Goal: Information Seeking & Learning: Learn about a topic

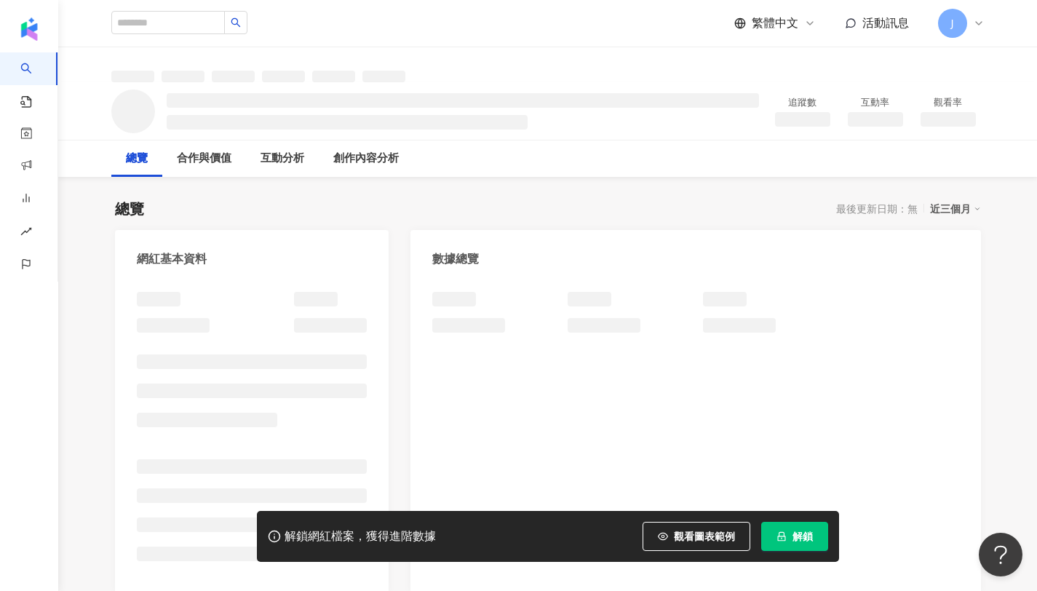
click at [801, 532] on span "解鎖" at bounding box center [803, 537] width 20 height 12
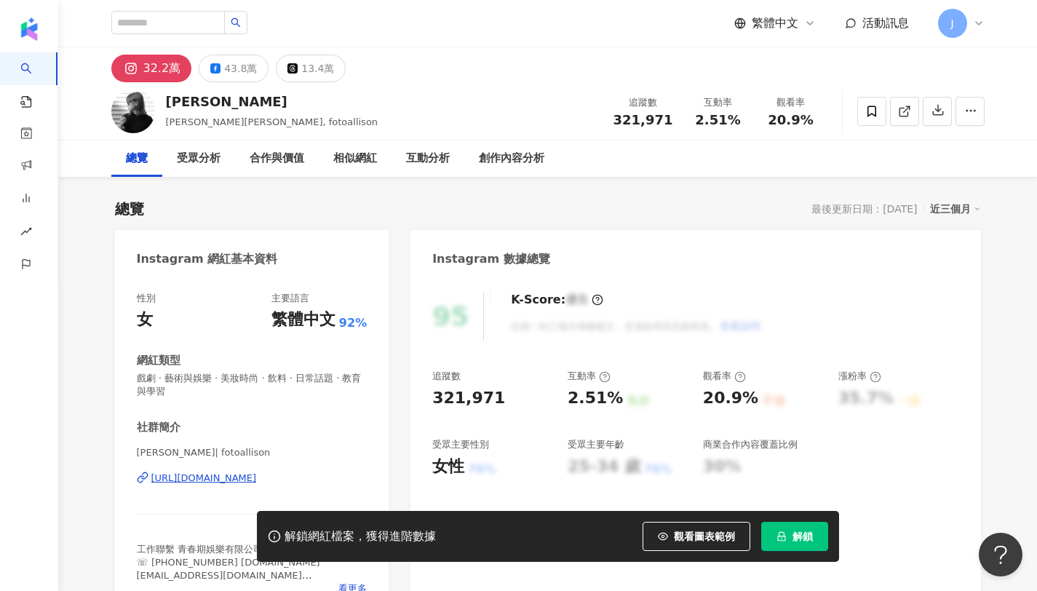
scroll to position [90, 0]
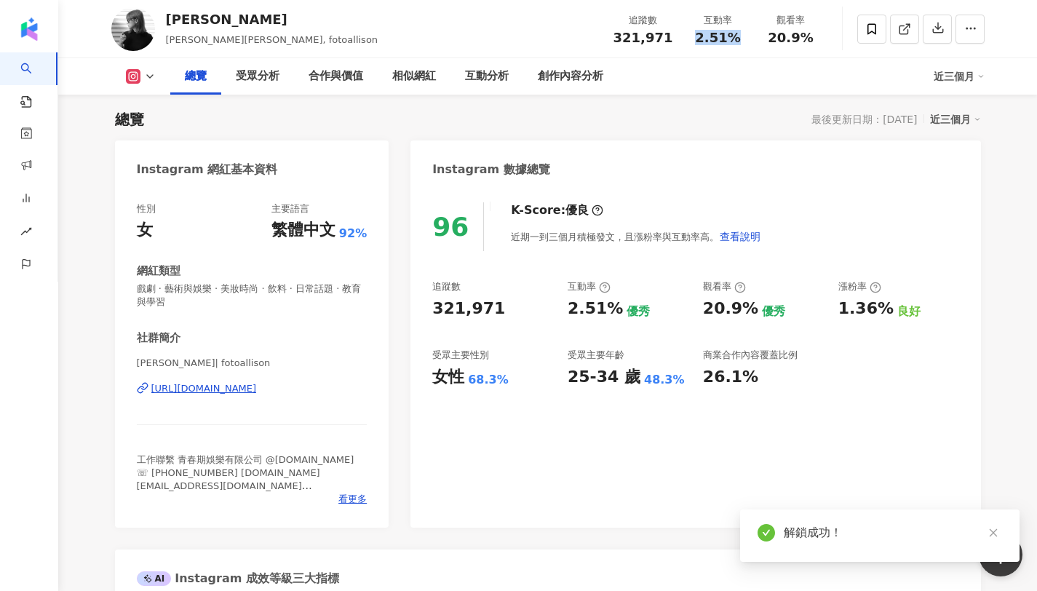
drag, startPoint x: 726, startPoint y: 36, endPoint x: 738, endPoint y: 39, distance: 12.9
click at [738, 39] on div "2.51%" at bounding box center [718, 38] width 55 height 15
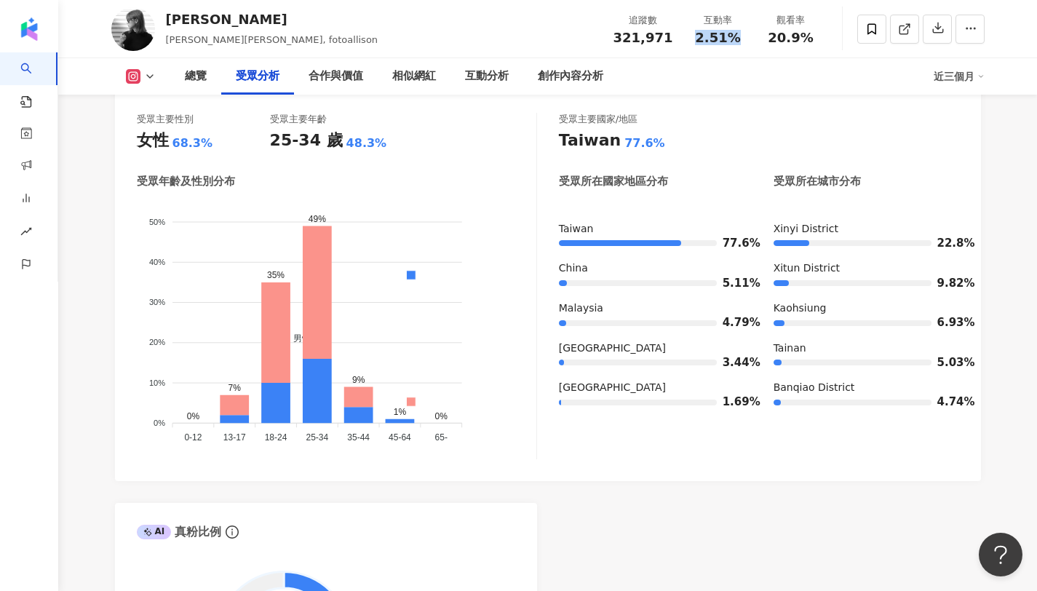
scroll to position [1344, 0]
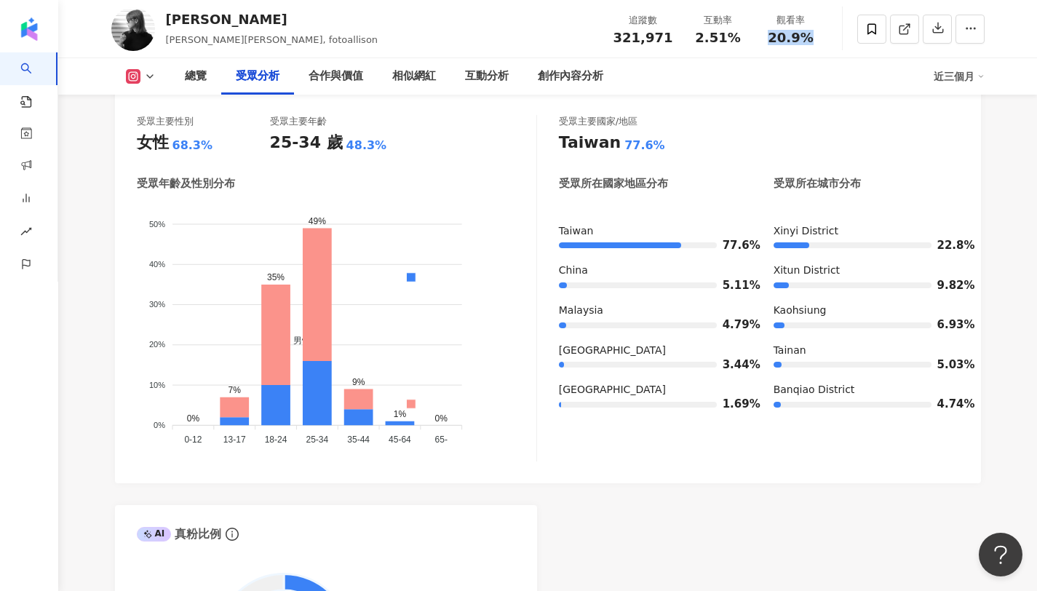
drag, startPoint x: 767, startPoint y: 36, endPoint x: 811, endPoint y: 37, distance: 43.7
click at [811, 37] on div "20.9%" at bounding box center [791, 38] width 55 height 15
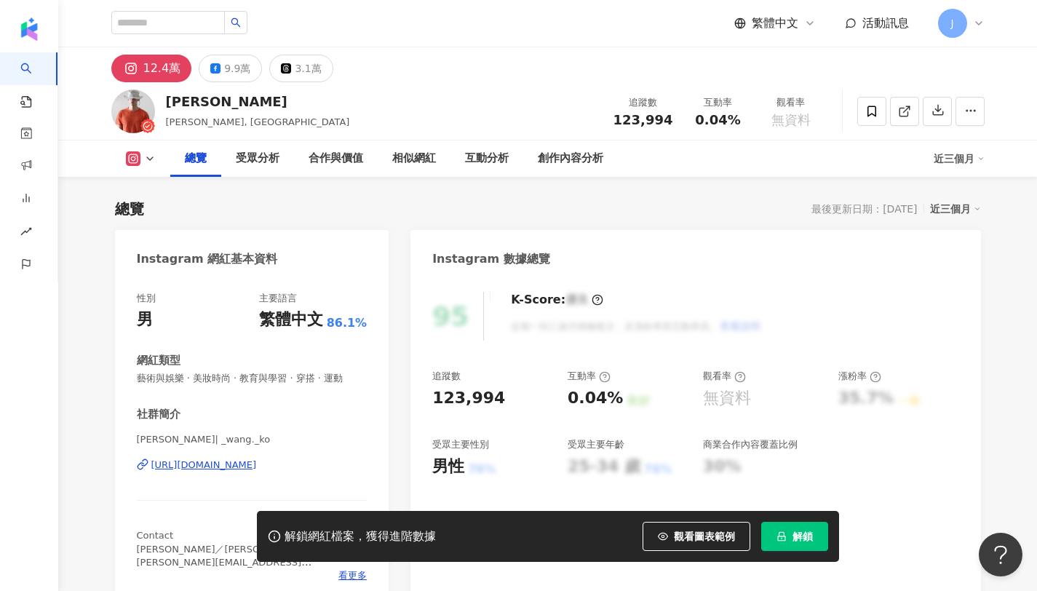
click at [785, 542] on icon "lock" at bounding box center [782, 536] width 10 height 10
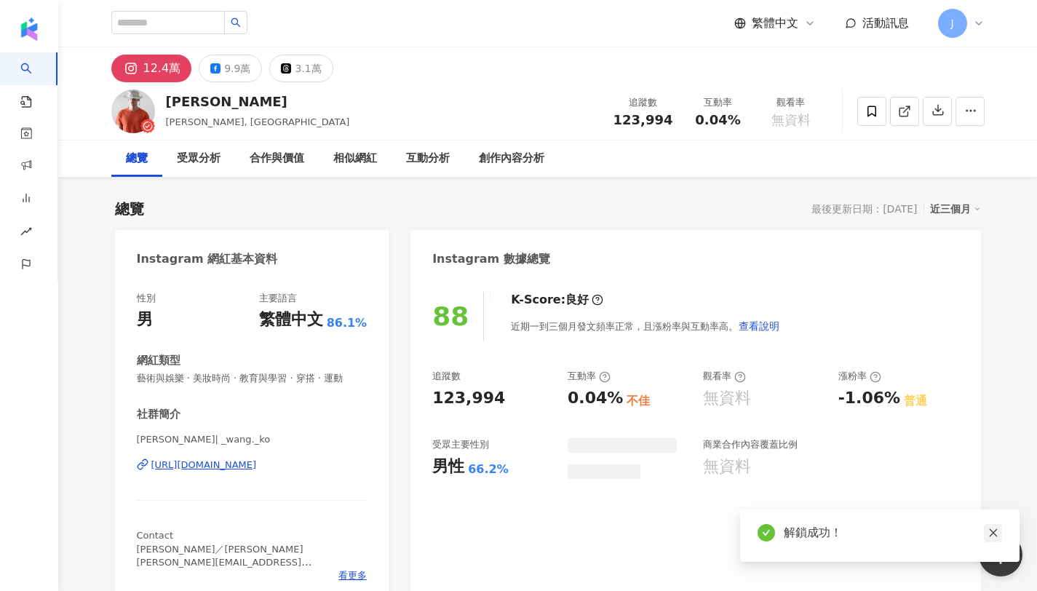
click at [988, 539] on link at bounding box center [993, 533] width 18 height 18
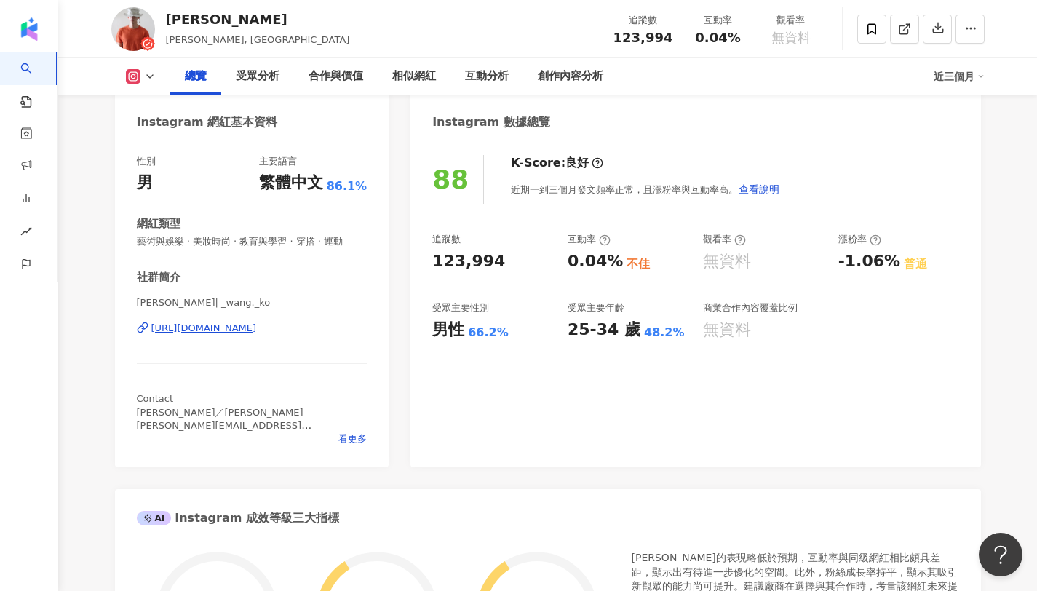
scroll to position [140, 0]
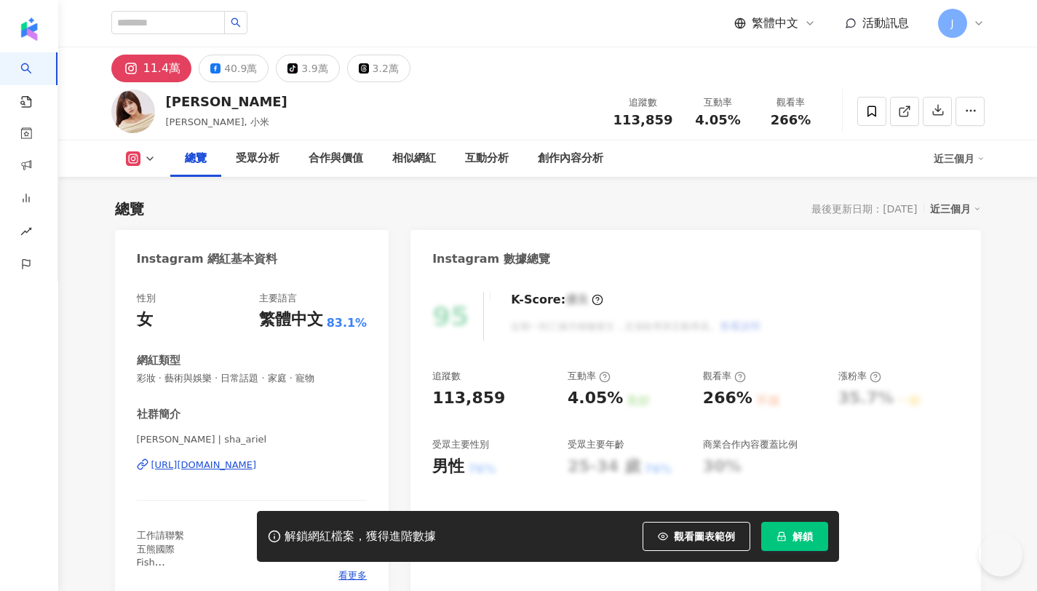
click at [812, 527] on button "解鎖" at bounding box center [794, 536] width 67 height 29
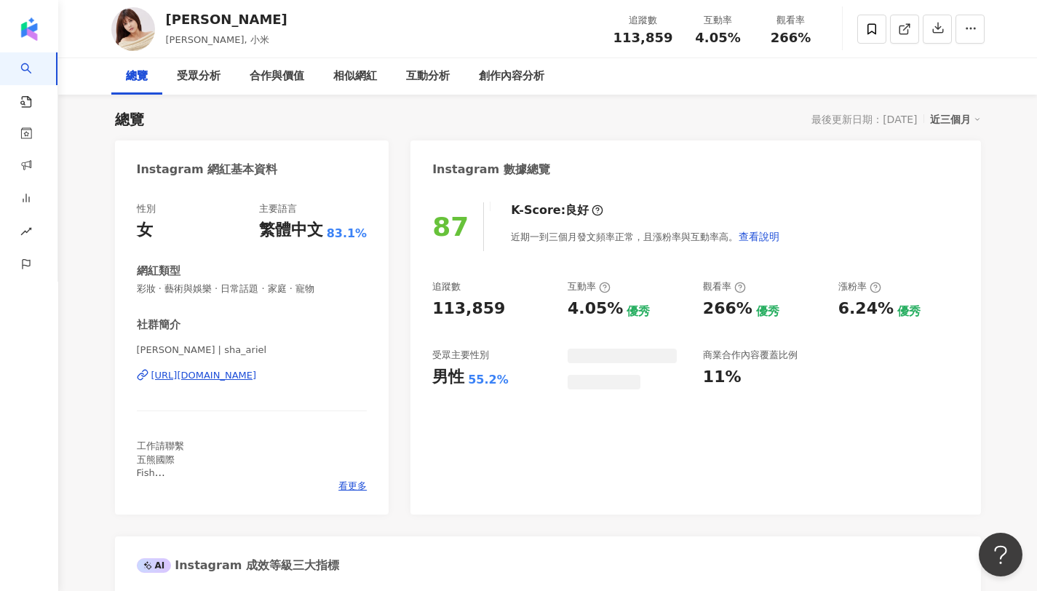
click at [757, 34] on div "追蹤數 113,859 互動率 4.05% 觀看率 266%" at bounding box center [716, 28] width 223 height 43
click at [753, 42] on div "互動率 4.05%" at bounding box center [718, 28] width 73 height 31
drag, startPoint x: 700, startPoint y: 33, endPoint x: 735, endPoint y: 38, distance: 35.3
click at [735, 38] on span "4.05%" at bounding box center [717, 38] width 45 height 15
copy span "4.05%"
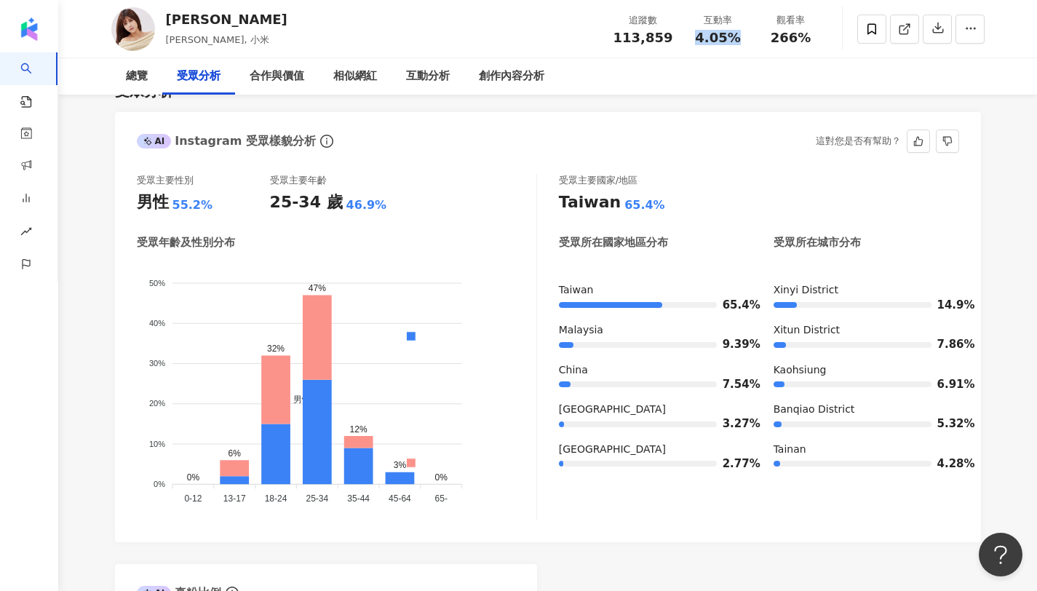
scroll to position [1289, 0]
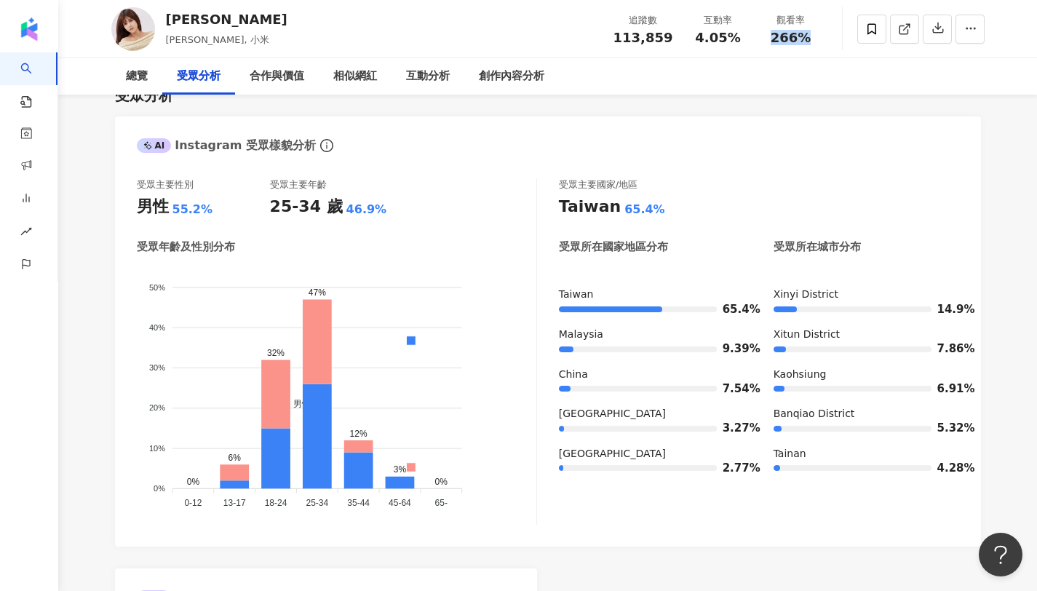
copy span "266%"
drag, startPoint x: 763, startPoint y: 34, endPoint x: 833, endPoint y: 39, distance: 70.1
click at [833, 39] on div "夏宇童 馬詩婷, 小米 追蹤數 113,859 互動率 4.05% 觀看率 266%" at bounding box center [548, 29] width 932 height 58
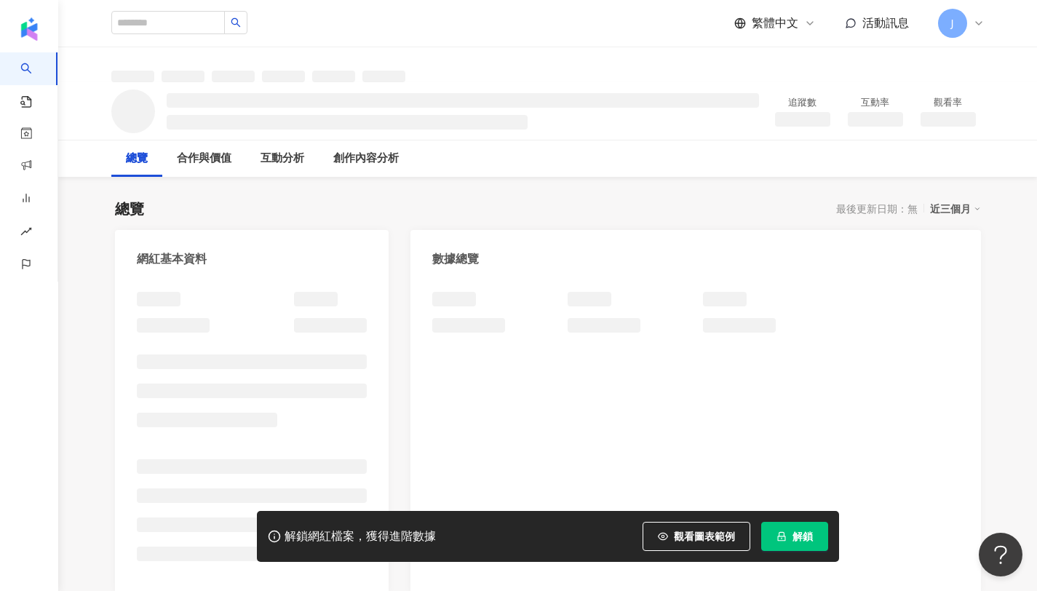
click at [798, 542] on button "解鎖" at bounding box center [794, 536] width 67 height 29
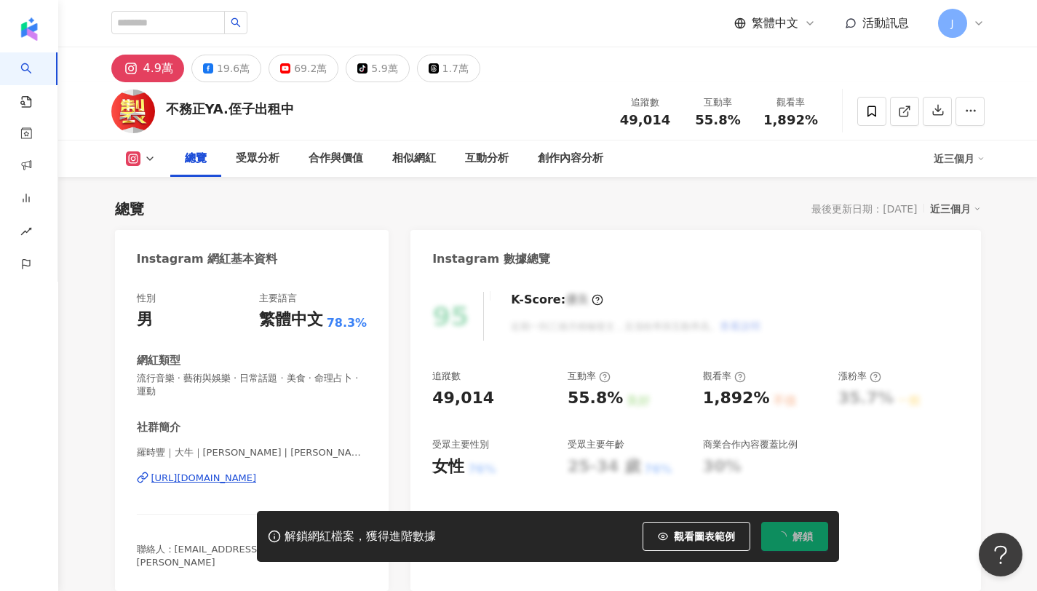
scroll to position [90, 0]
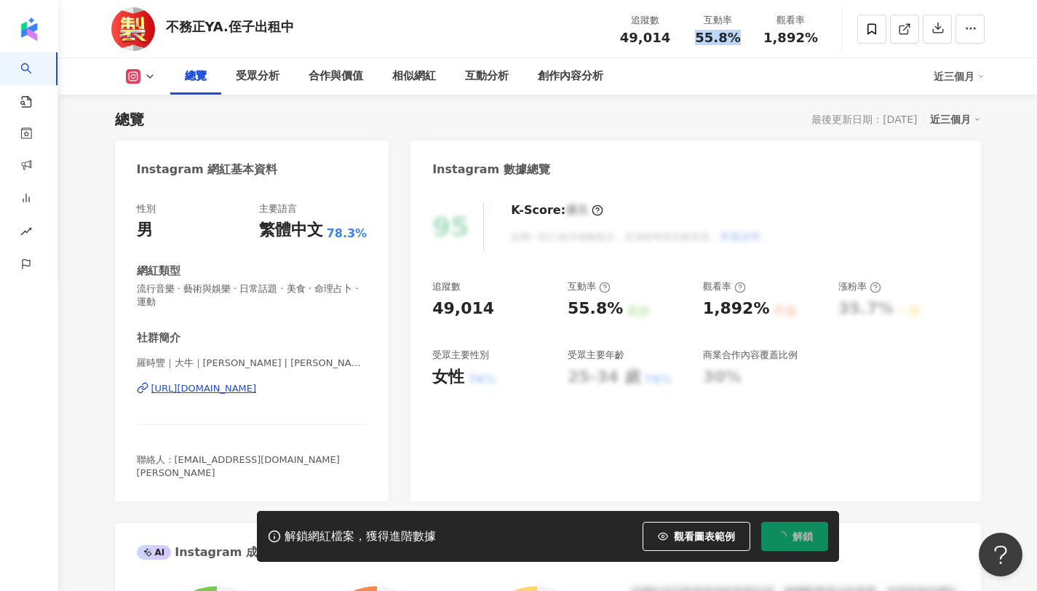
click at [731, 36] on div "55.8%" at bounding box center [718, 38] width 55 height 15
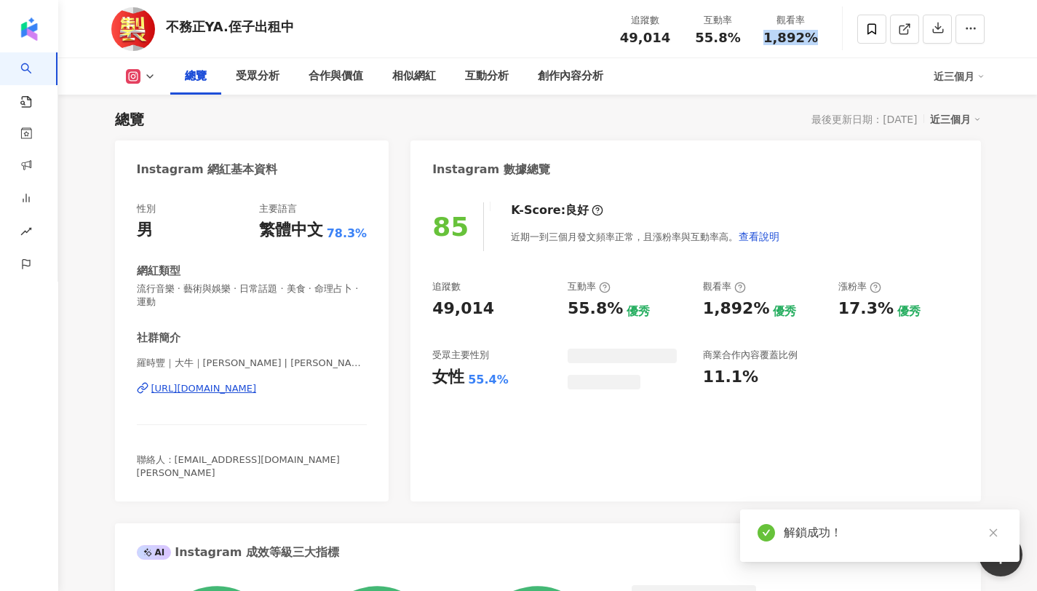
drag, startPoint x: 803, startPoint y: 38, endPoint x: 831, endPoint y: 1, distance: 46.7
click at [829, 40] on div "不務正YA.侄子出租中 追蹤數 49,014 互動率 55.8% 觀看率 1,892%" at bounding box center [548, 29] width 932 height 58
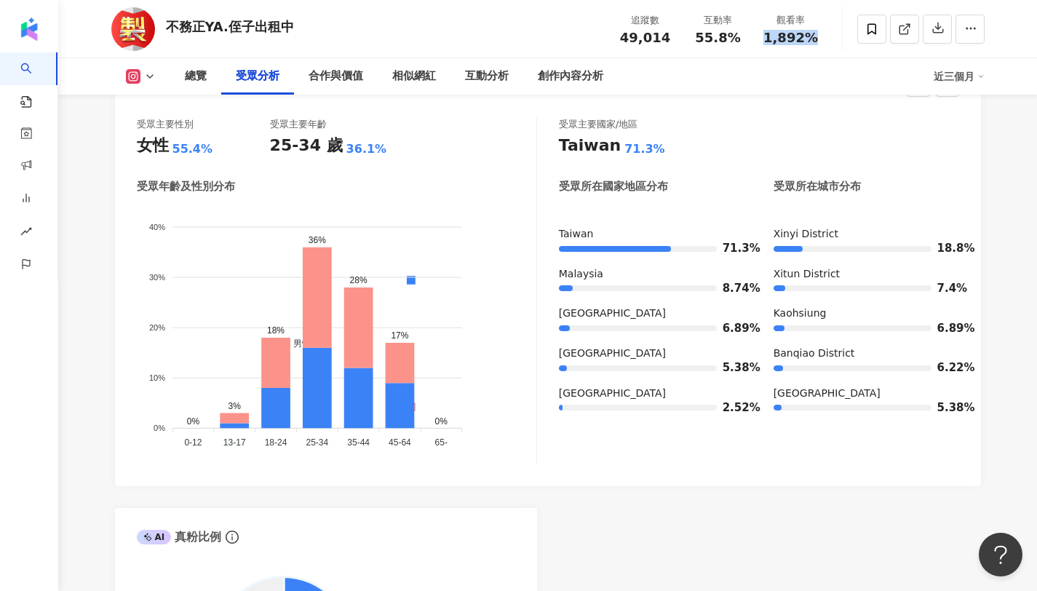
scroll to position [1337, 0]
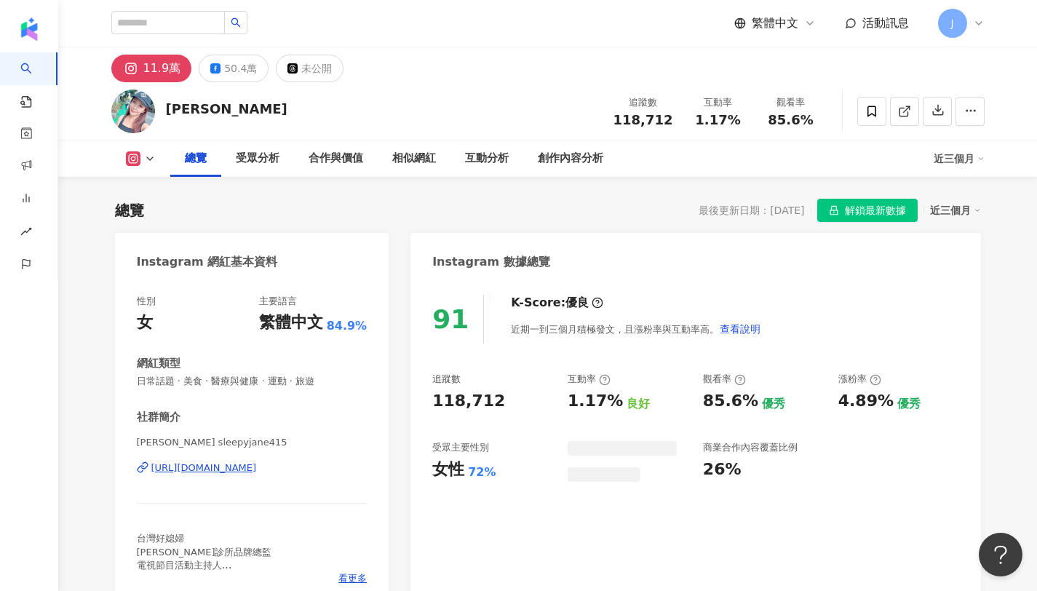
scroll to position [90, 0]
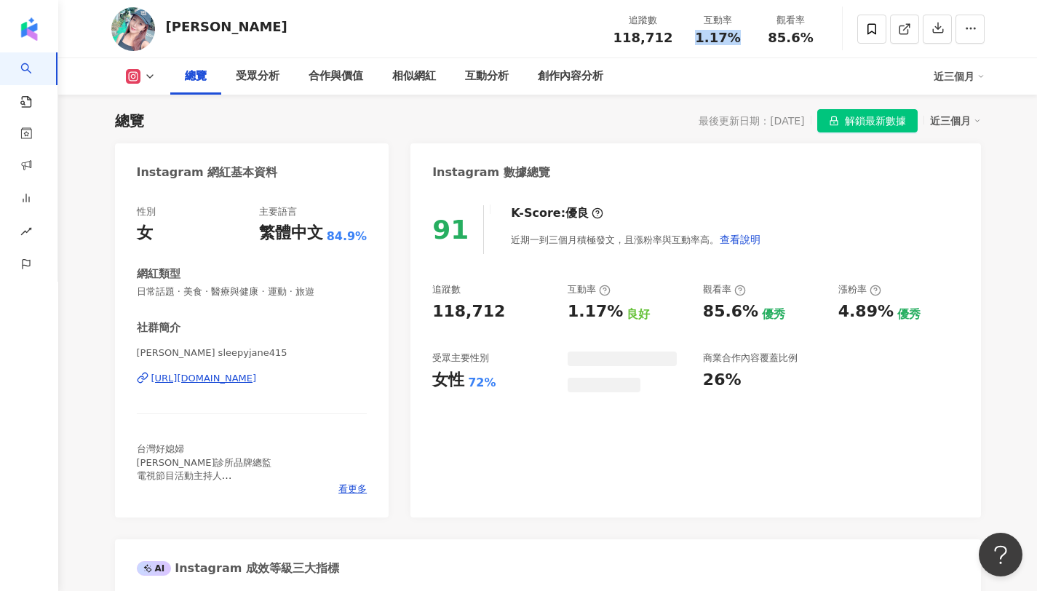
click at [731, 39] on div "1.17%" at bounding box center [718, 38] width 55 height 15
copy span "85.6%"
drag, startPoint x: 767, startPoint y: 40, endPoint x: 823, endPoint y: 40, distance: 56.0
click at [823, 40] on div "觀看率 85.6%" at bounding box center [791, 28] width 73 height 31
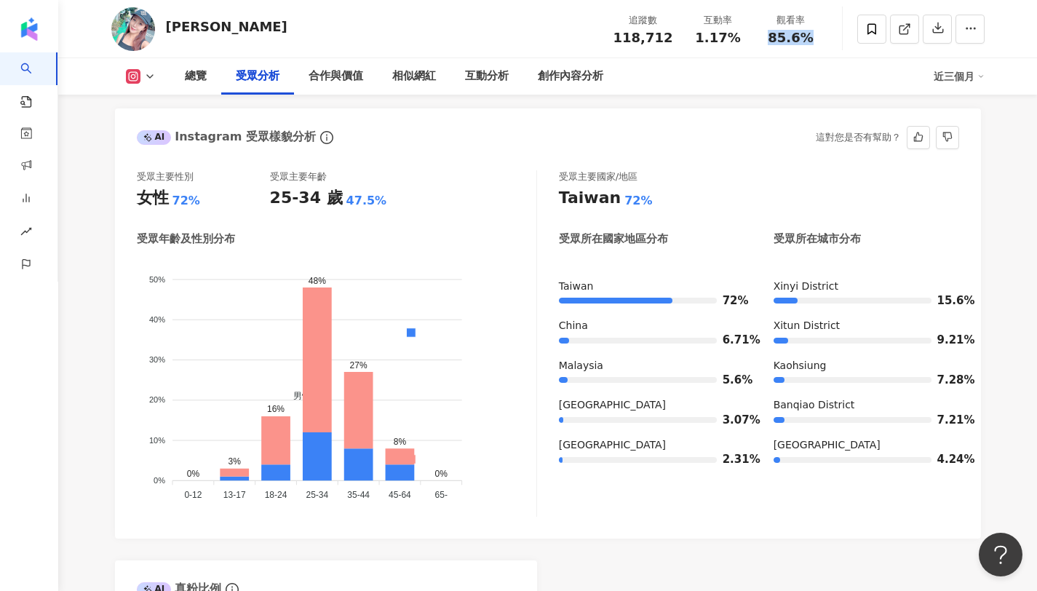
scroll to position [1272, 0]
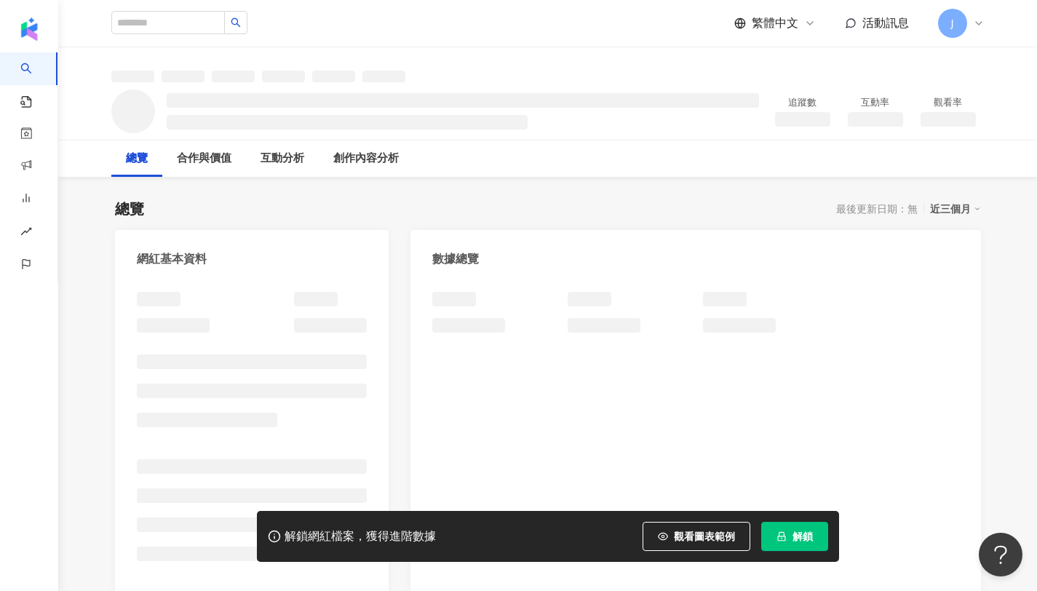
click at [801, 545] on button "解鎖" at bounding box center [794, 536] width 67 height 29
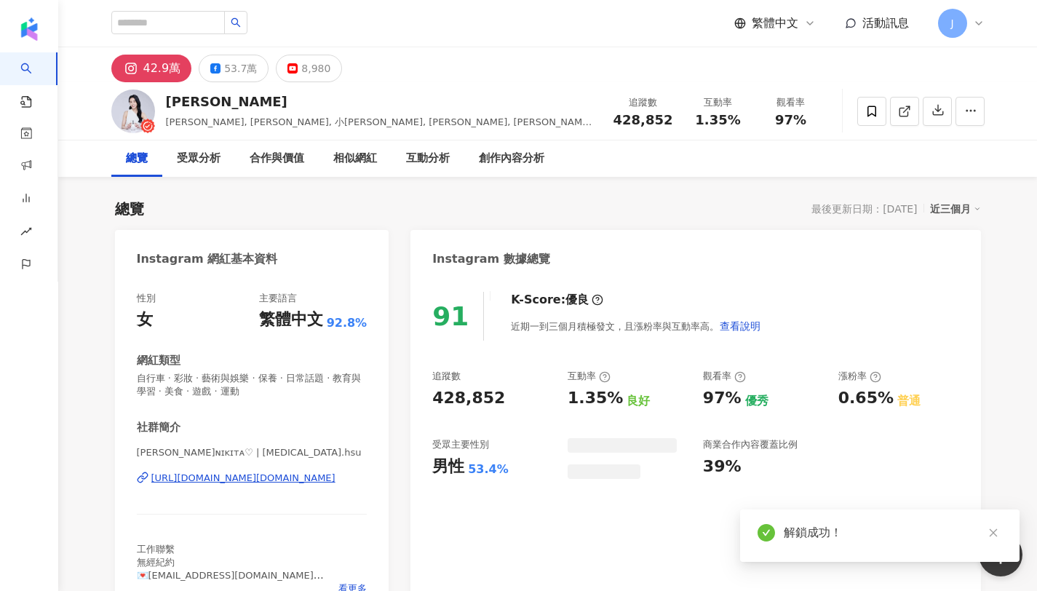
scroll to position [90, 0]
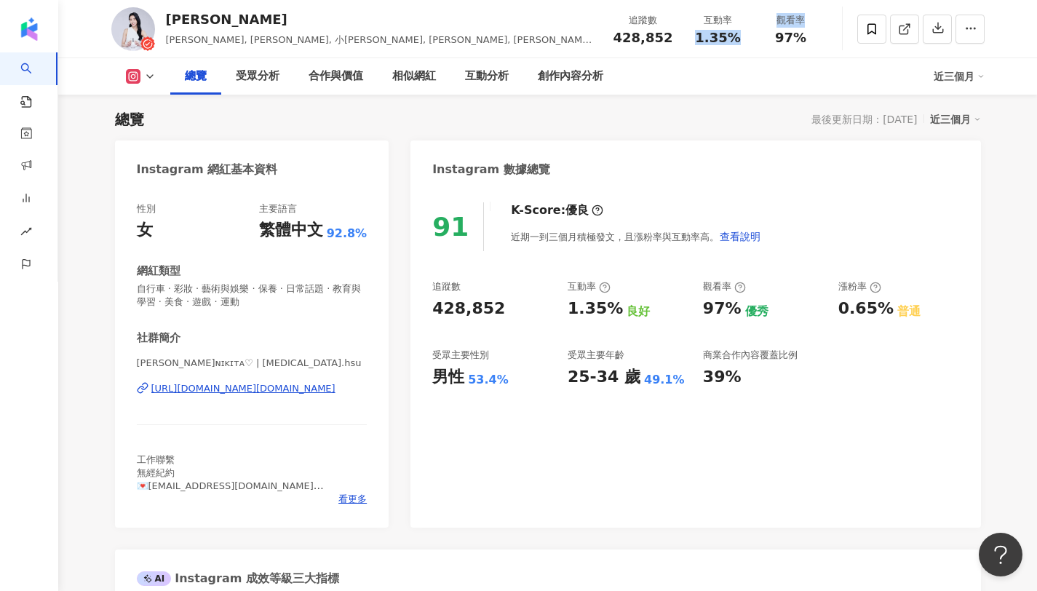
drag, startPoint x: 760, startPoint y: 32, endPoint x: 744, endPoint y: 43, distance: 19.4
click at [710, 45] on div "追蹤數 428,852 互動率 1.35% 觀看率 97%" at bounding box center [716, 28] width 223 height 43
click at [751, 43] on div "互動率 1.35%" at bounding box center [718, 28] width 73 height 31
drag, startPoint x: 758, startPoint y: 35, endPoint x: 719, endPoint y: 47, distance: 41.2
click at [719, 47] on div "追蹤數 428,852 互動率 1.35% 觀看率 97%" at bounding box center [716, 28] width 223 height 43
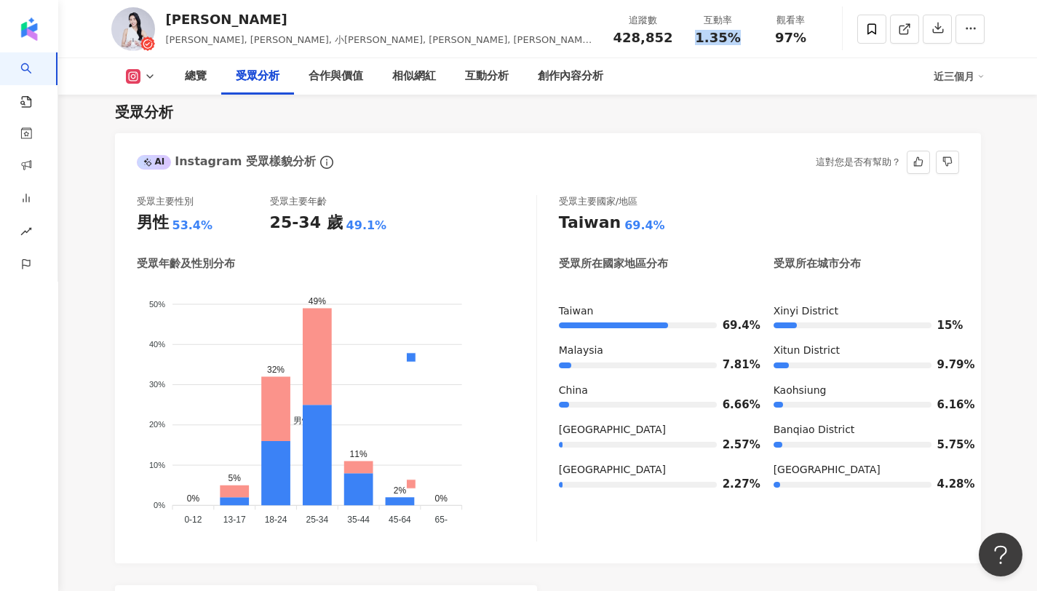
scroll to position [1283, 0]
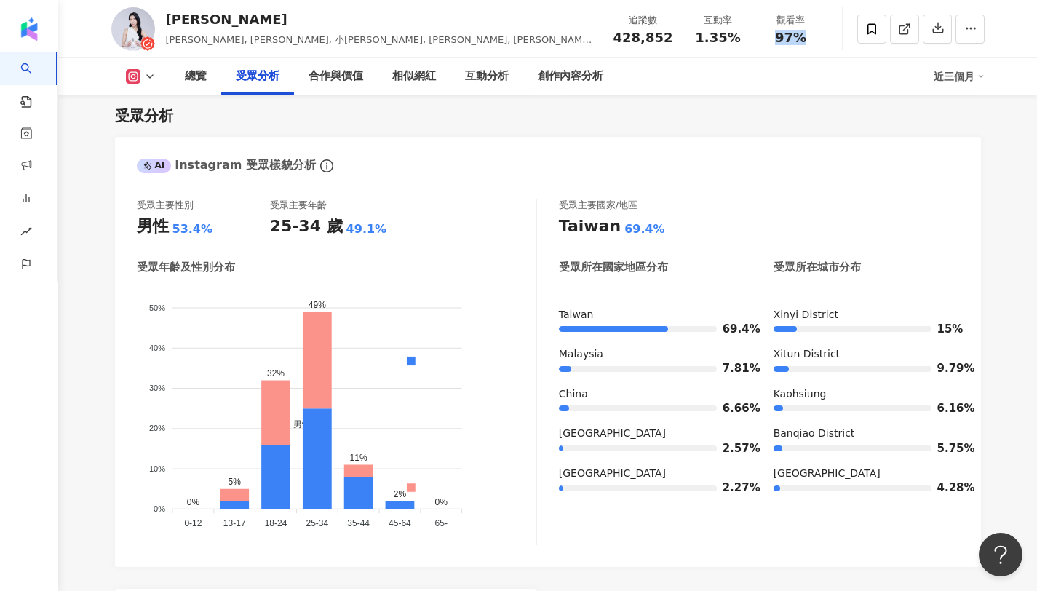
drag, startPoint x: 774, startPoint y: 38, endPoint x: 806, endPoint y: 37, distance: 32.0
click at [806, 37] on div "97%" at bounding box center [791, 38] width 55 height 15
